Goal: Find contact information: Find contact information

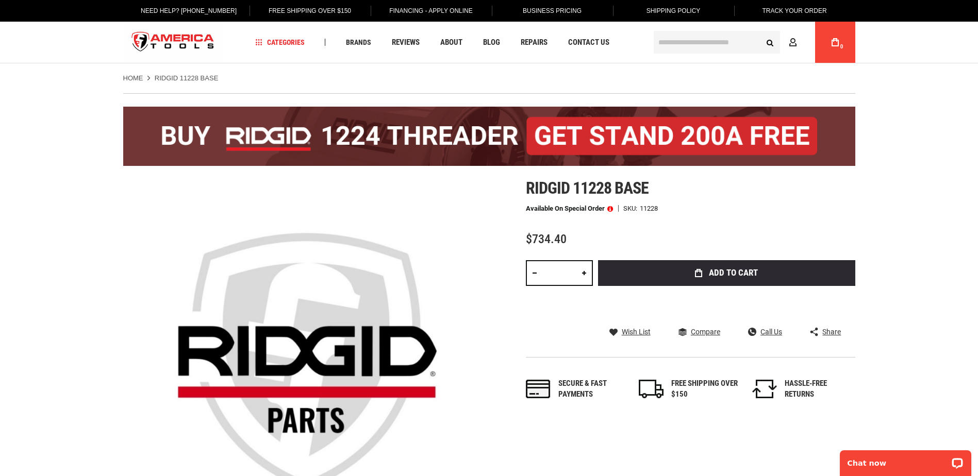
click at [612, 209] on span at bounding box center [610, 208] width 6 height 7
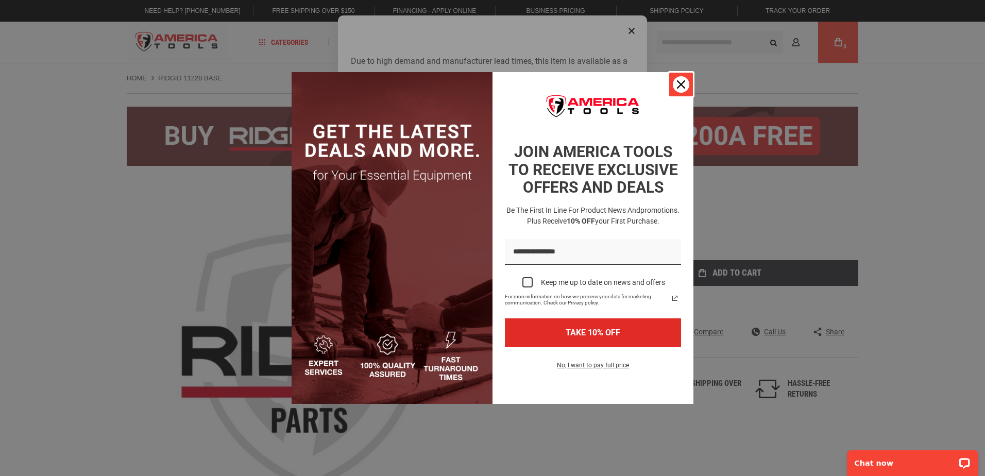
click at [683, 84] on icon "close icon" at bounding box center [681, 84] width 8 height 8
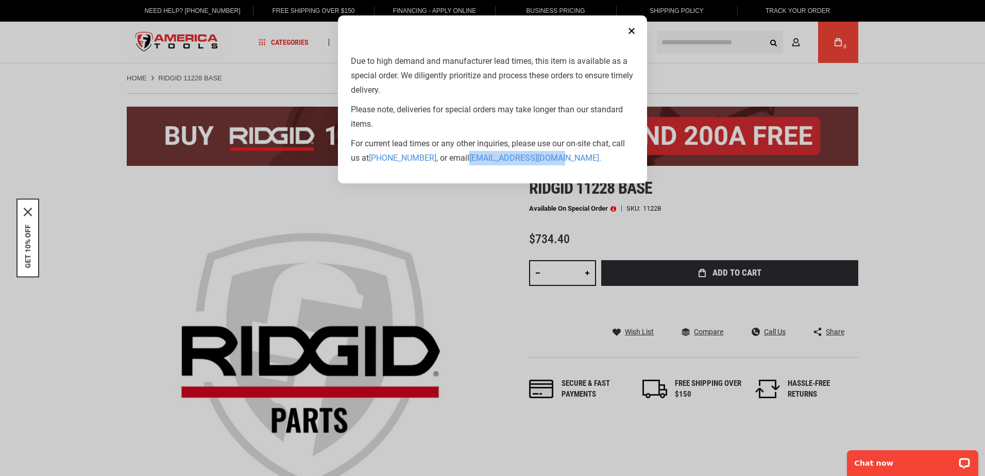
drag, startPoint x: 466, startPoint y: 156, endPoint x: 554, endPoint y: 162, distance: 88.3
click at [554, 162] on p "For current lead times or any other inquiries, please use our on-site chat, cal…" at bounding box center [492, 151] width 283 height 29
drag, startPoint x: 554, startPoint y: 162, endPoint x: 536, endPoint y: 158, distance: 18.9
click at [536, 158] on link "[EMAIL_ADDRESS][DOMAIN_NAME] ." at bounding box center [535, 158] width 132 height 10
click at [512, 158] on link "[EMAIL_ADDRESS][DOMAIN_NAME] ." at bounding box center [535, 158] width 132 height 10
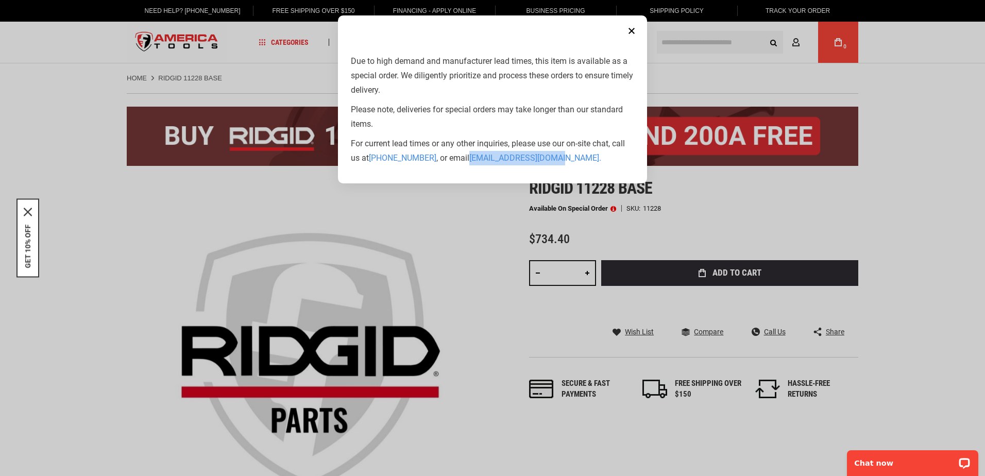
click at [632, 32] on button "Close" at bounding box center [631, 31] width 21 height 21
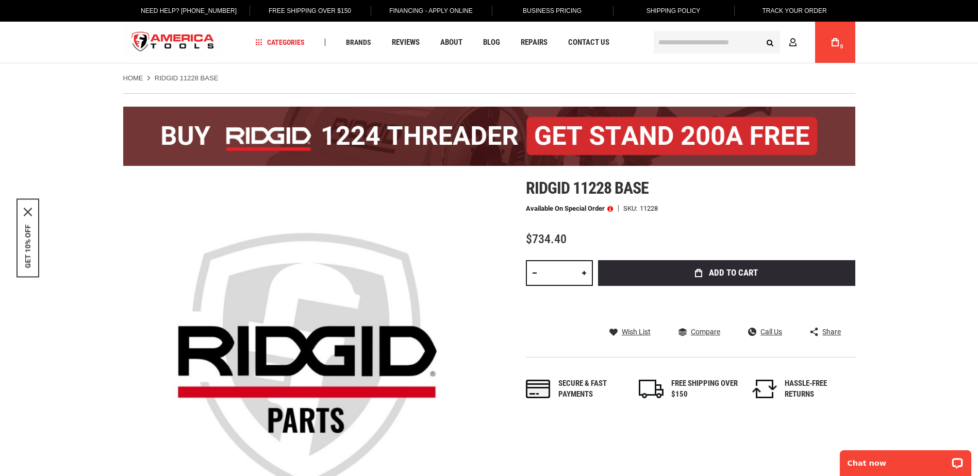
click at [611, 207] on span at bounding box center [610, 208] width 6 height 7
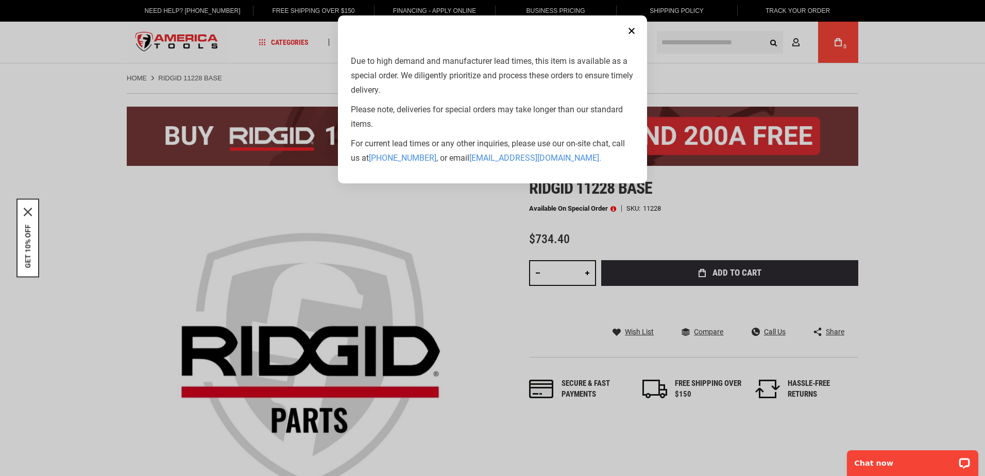
copy p "[EMAIL_ADDRESS][DOMAIN_NAME]"
click at [630, 29] on button "Close" at bounding box center [631, 31] width 21 height 21
